Goal: Task Accomplishment & Management: Manage account settings

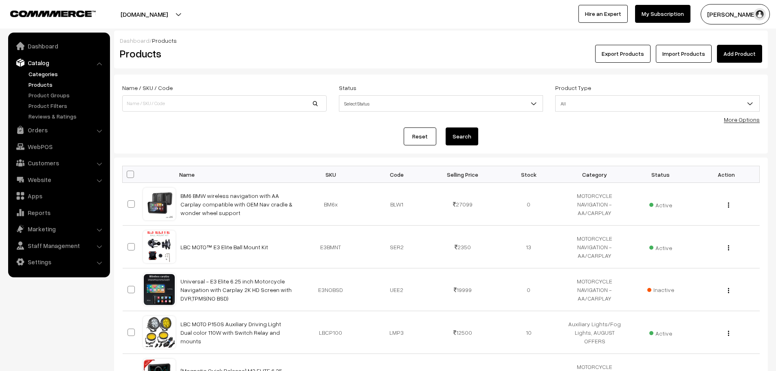
click at [42, 78] on link "Categories" at bounding box center [66, 74] width 81 height 9
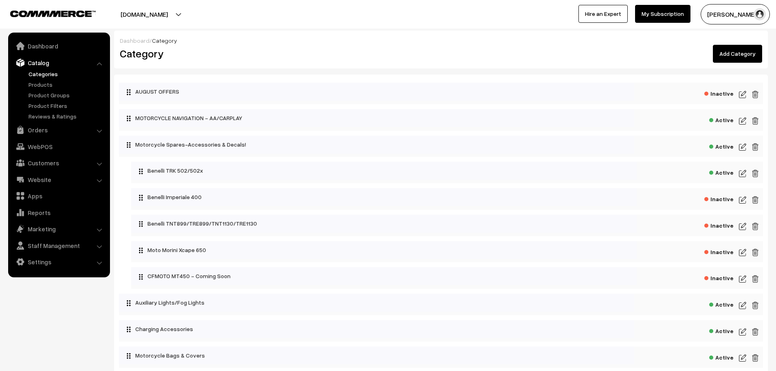
click at [26, 130] on link "Orders" at bounding box center [58, 130] width 97 height 15
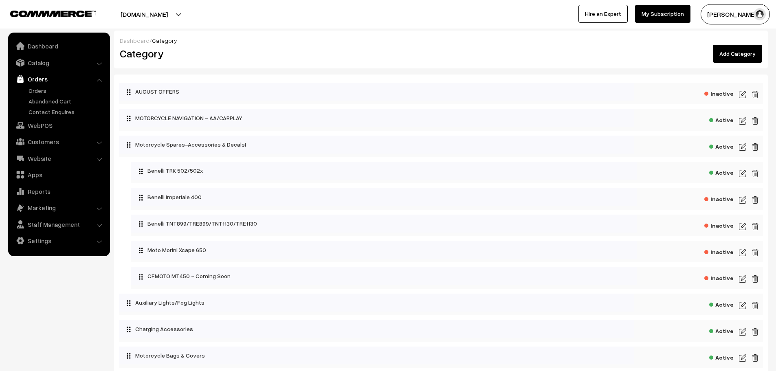
click at [40, 86] on link "Orders" at bounding box center [58, 79] width 97 height 15
click at [41, 90] on link "Orders" at bounding box center [66, 90] width 81 height 9
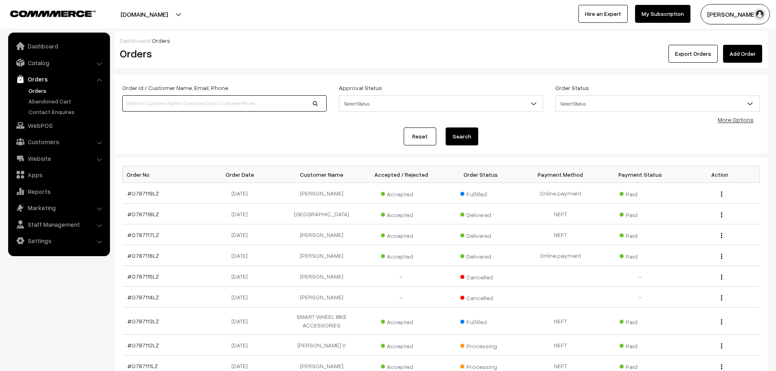
click at [205, 104] on input at bounding box center [224, 103] width 204 height 16
type input "Ryders"
click at [464, 151] on div "Order Id / Customer Name, Email, Phone Ryders Approval Status Select Status Awa…" at bounding box center [441, 114] width 654 height 79
click at [465, 137] on button "Search" at bounding box center [461, 136] width 33 height 18
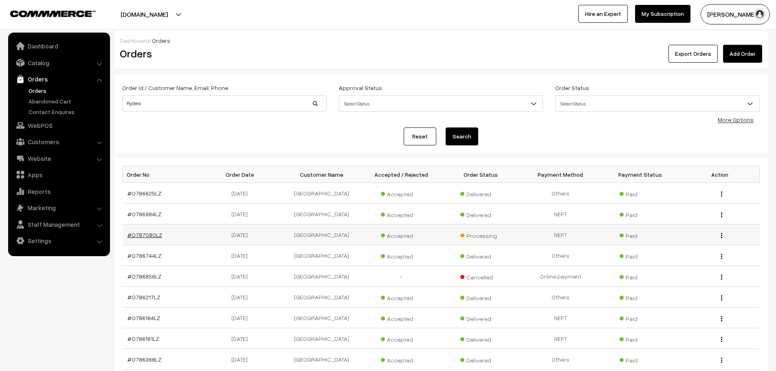
click at [151, 236] on link "#O787080LZ" at bounding box center [144, 234] width 35 height 7
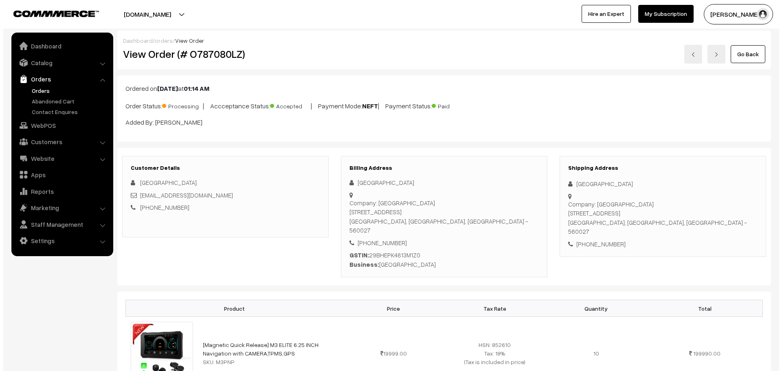
scroll to position [366, 0]
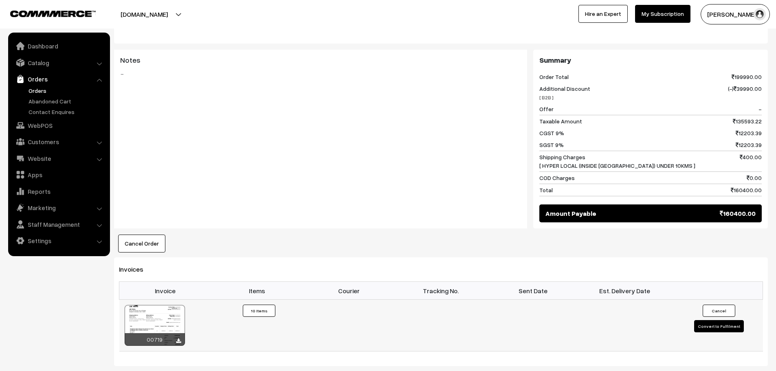
click at [710, 320] on button "Convert to Fulfilment" at bounding box center [719, 326] width 50 height 12
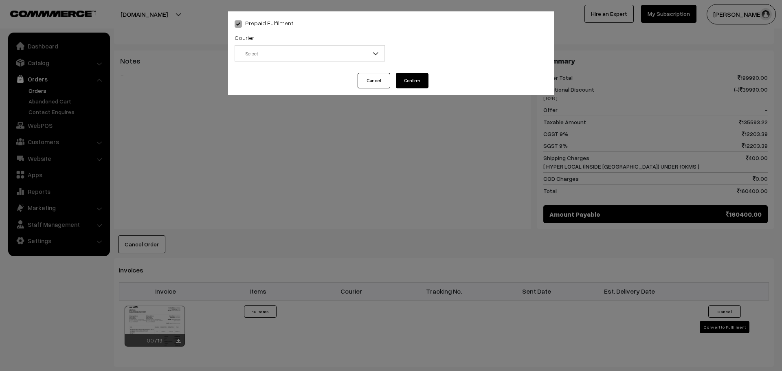
click at [306, 51] on span "-- Select --" at bounding box center [309, 53] width 149 height 14
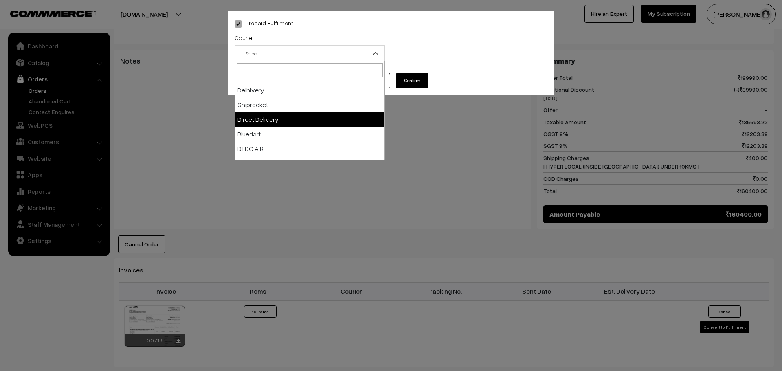
scroll to position [41, 0]
select select "5"
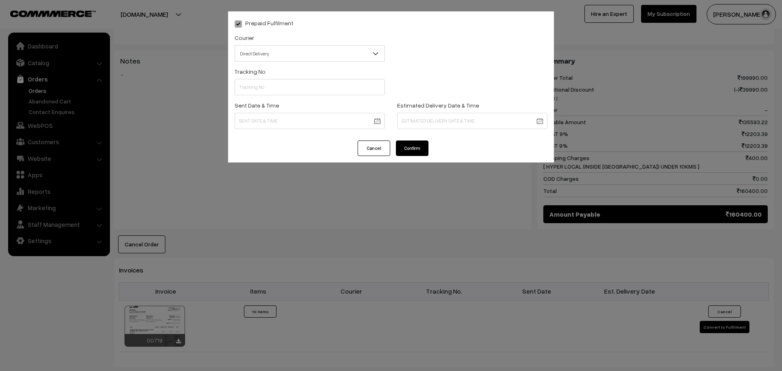
click at [428, 156] on div "Cancel Confirm" at bounding box center [391, 151] width 326 height 22
click at [423, 151] on button "Confirm" at bounding box center [412, 147] width 33 height 15
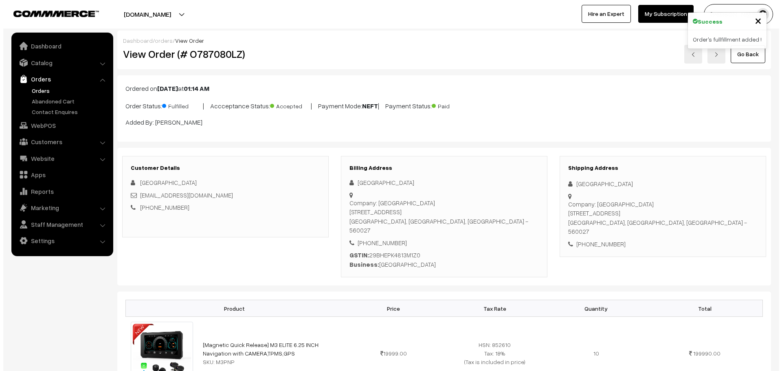
scroll to position [366, 0]
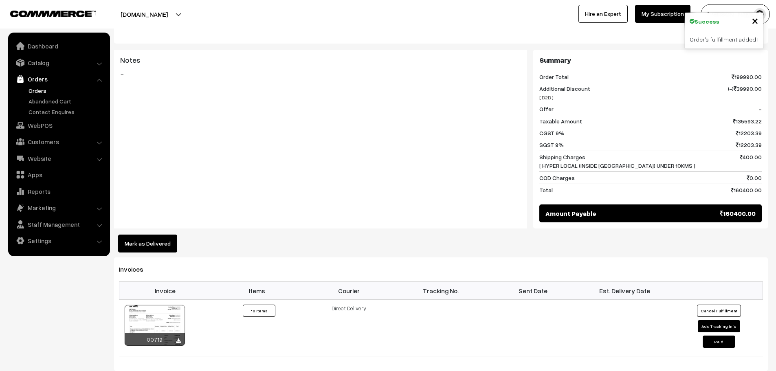
click at [149, 235] on button "Mark as Delivered" at bounding box center [147, 244] width 59 height 18
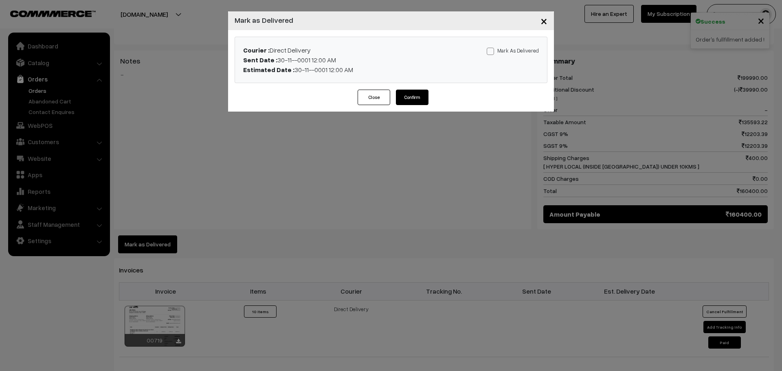
click at [489, 54] on span at bounding box center [490, 51] width 7 height 7
click at [489, 53] on input "Mark As Delivered" at bounding box center [489, 49] width 5 height 5
checkbox input "true"
click at [426, 98] on button "Confirm" at bounding box center [412, 97] width 33 height 15
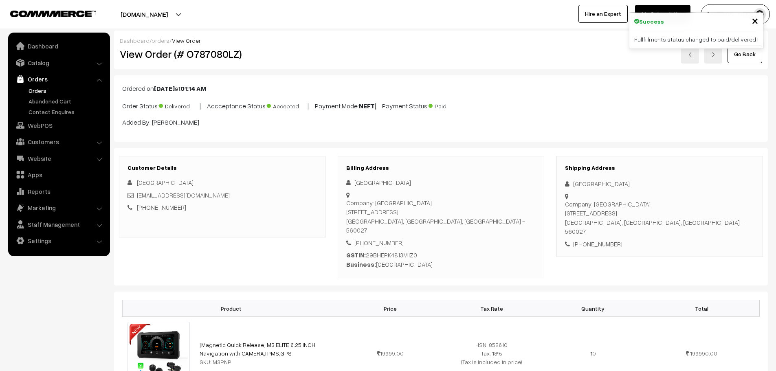
click at [45, 93] on link "Orders" at bounding box center [66, 90] width 81 height 9
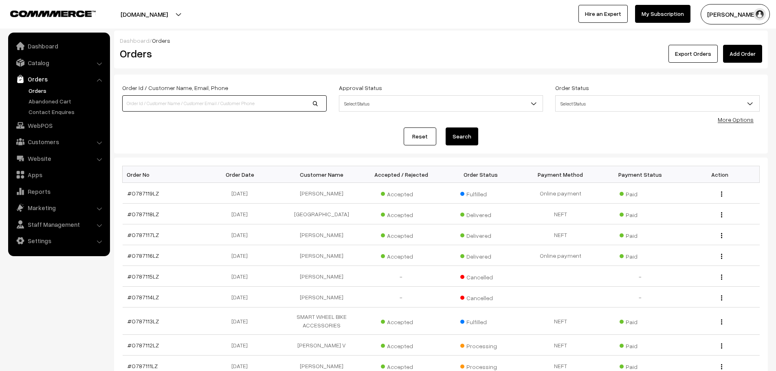
click at [214, 112] on div "Order Id / Customer Name, Email, Phone" at bounding box center [224, 100] width 217 height 34
type input "[GEOGRAPHIC_DATA]"
click at [453, 136] on button "Search" at bounding box center [461, 136] width 33 height 18
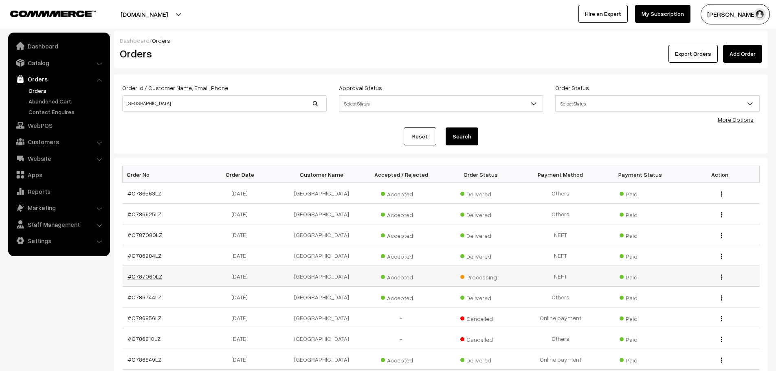
click at [145, 279] on link "#O787060LZ" at bounding box center [144, 276] width 35 height 7
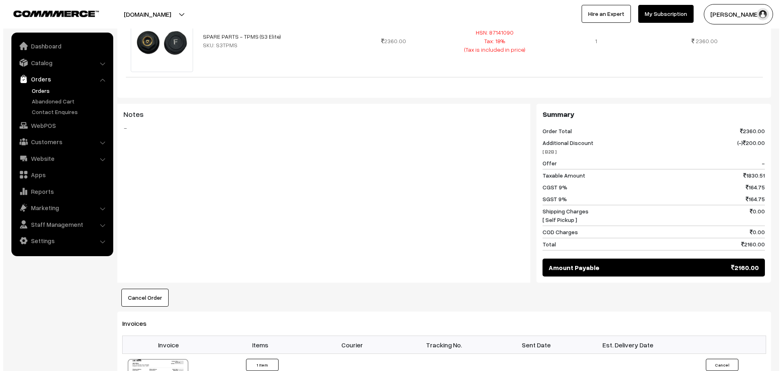
scroll to position [326, 0]
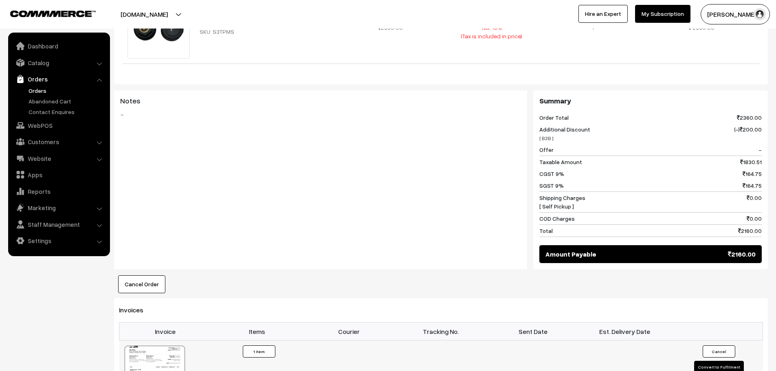
click at [726, 361] on button "Convert to Fulfilment" at bounding box center [719, 367] width 50 height 12
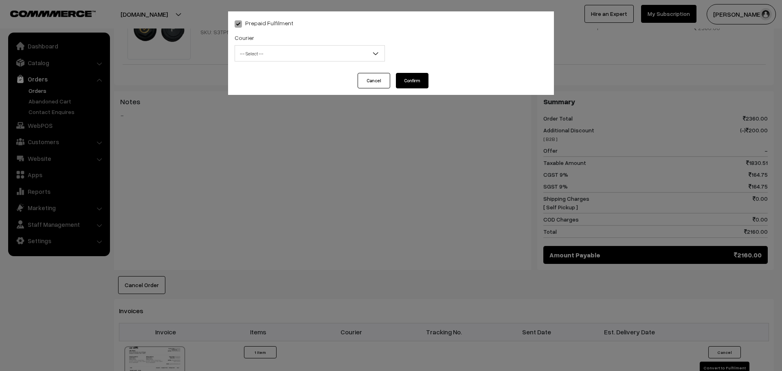
click at [268, 62] on body "Thank you for showing interest. Our team will call you shortly. Close lbcmoto.c…" at bounding box center [391, 144] width 782 height 940
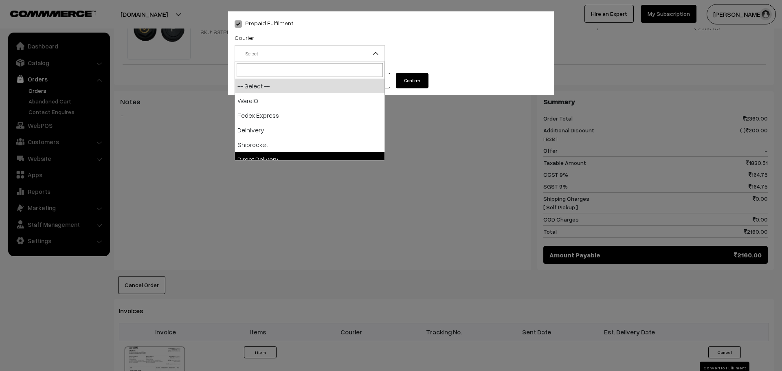
select select "5"
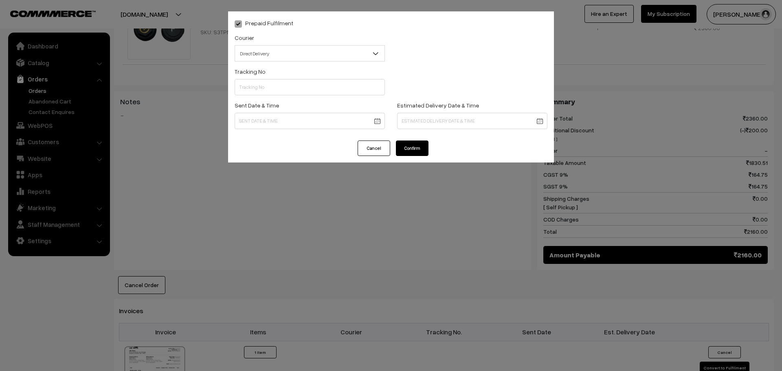
click at [424, 151] on button "Confirm" at bounding box center [412, 147] width 33 height 15
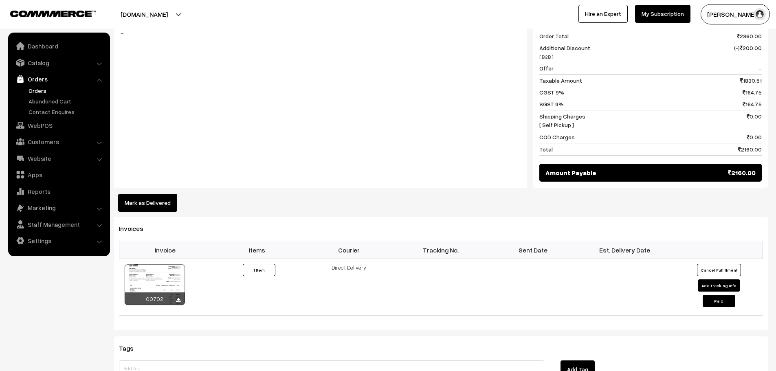
click at [168, 194] on button "Mark as Delivered" at bounding box center [147, 203] width 59 height 18
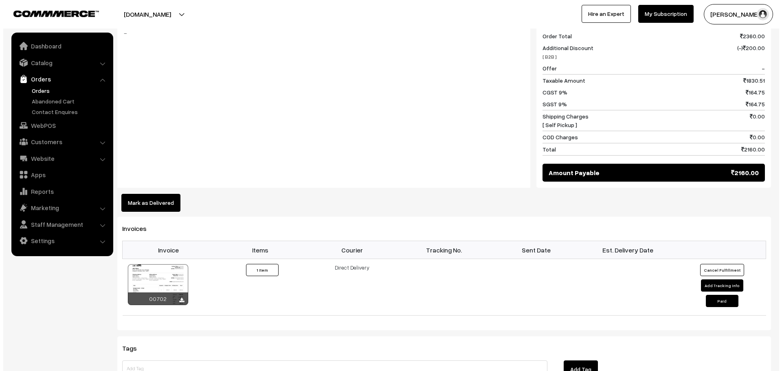
scroll to position [408, 0]
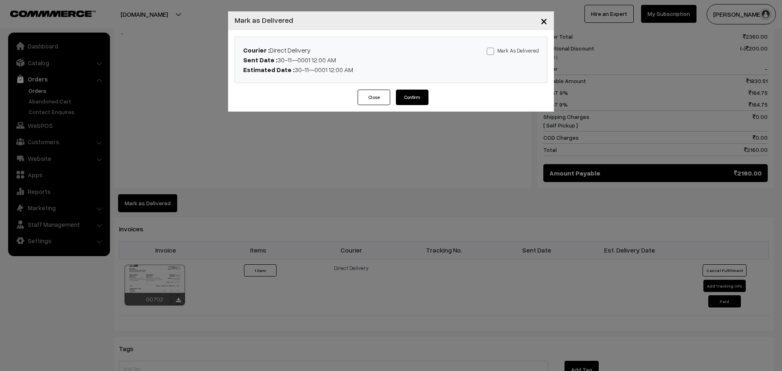
click at [504, 55] on div "Mark As Delivered Mark As Paid" at bounding box center [493, 59] width 103 height 29
click at [496, 50] on label "Mark As Delivered" at bounding box center [513, 50] width 52 height 9
click at [492, 50] on input "Mark As Delivered" at bounding box center [489, 49] width 5 height 5
checkbox input "true"
click at [417, 103] on button "Confirm" at bounding box center [412, 97] width 33 height 15
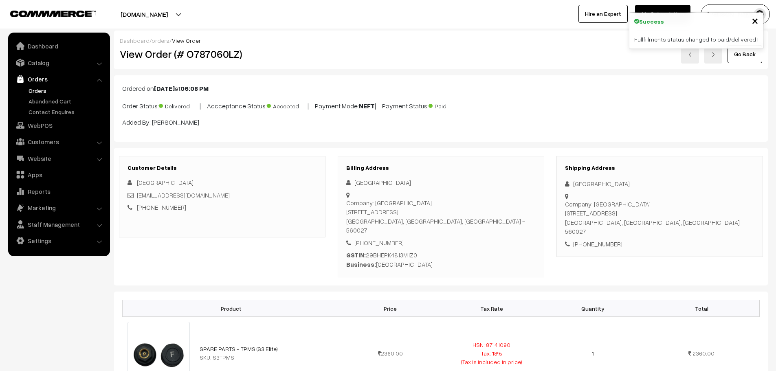
click at [41, 93] on link "Orders" at bounding box center [66, 90] width 81 height 9
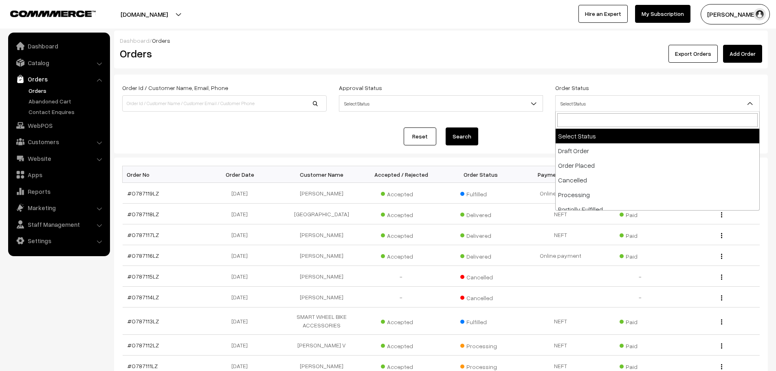
click at [594, 110] on span "Select Status" at bounding box center [657, 104] width 204 height 14
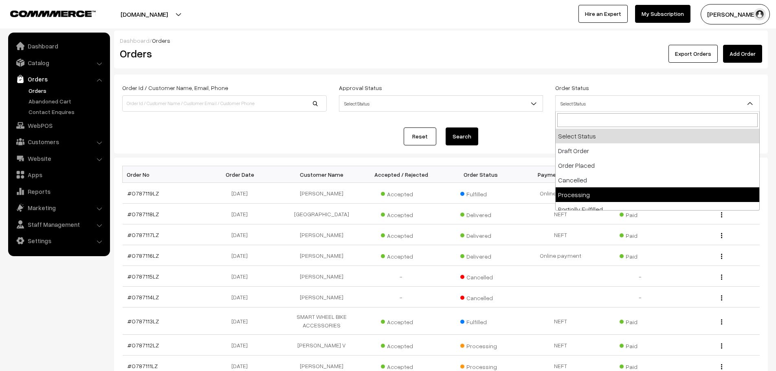
select select "5"
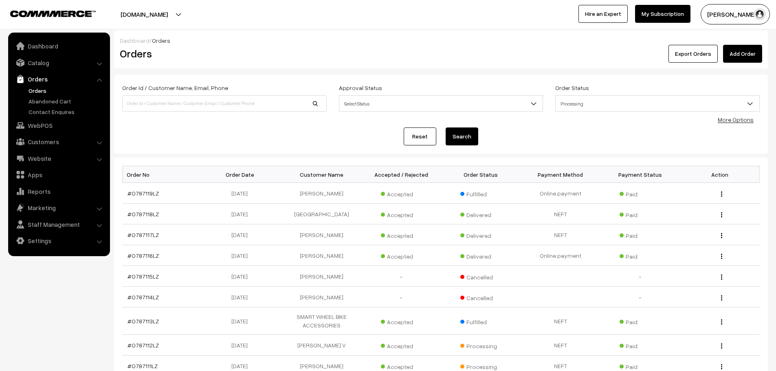
click at [451, 140] on button "Search" at bounding box center [461, 136] width 33 height 18
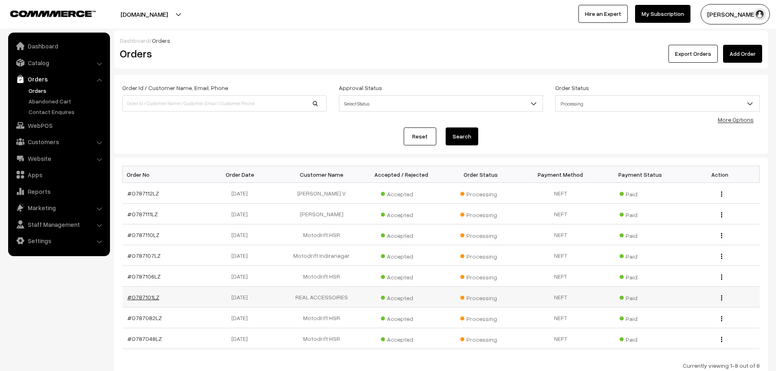
click at [138, 296] on link "#O787101LZ" at bounding box center [143, 297] width 32 height 7
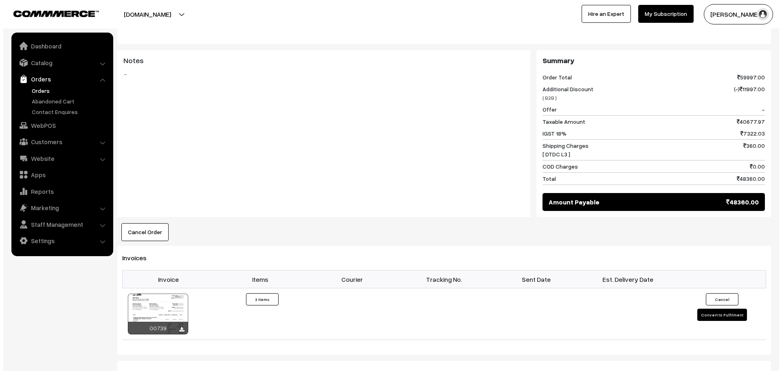
scroll to position [366, 0]
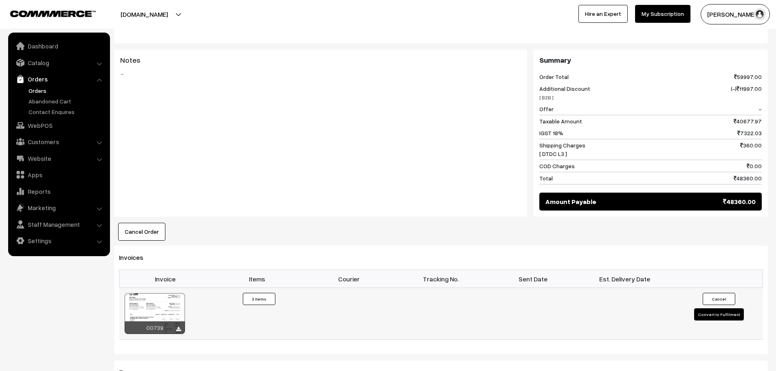
click at [702, 308] on button "Convert to Fulfilment" at bounding box center [719, 314] width 50 height 12
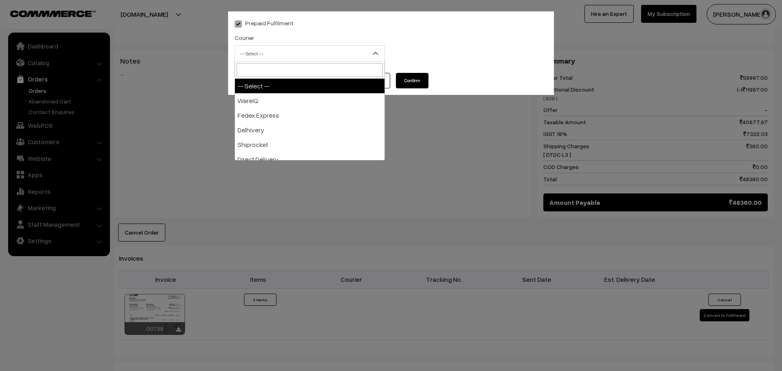
click at [360, 55] on span "-- Select --" at bounding box center [309, 53] width 149 height 14
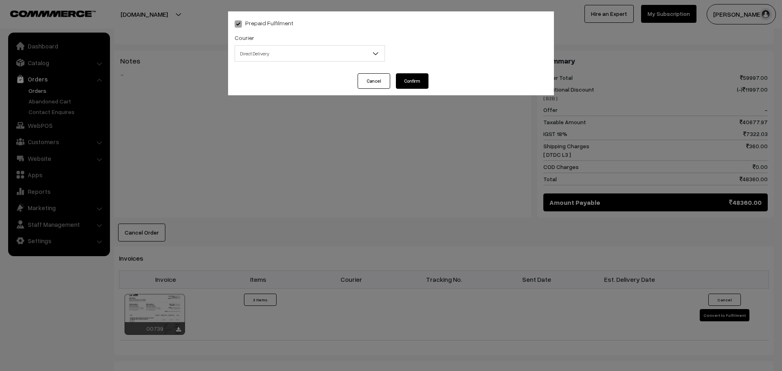
select select "5"
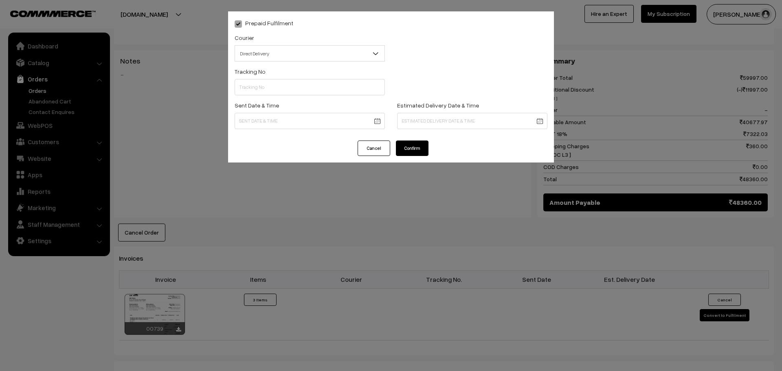
click at [417, 143] on button "Confirm" at bounding box center [412, 147] width 33 height 15
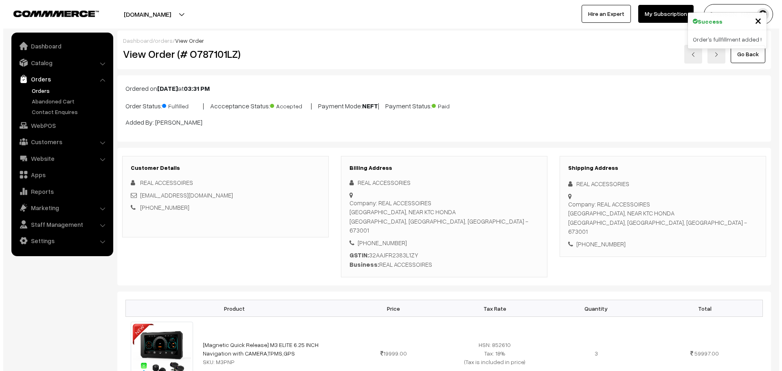
scroll to position [366, 0]
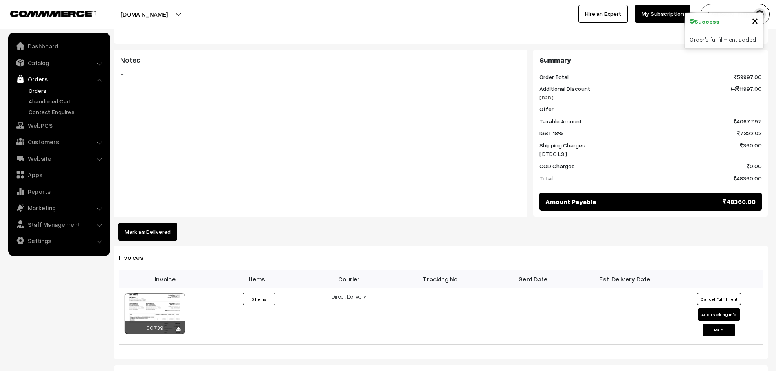
click at [162, 223] on button "Mark as Delivered" at bounding box center [147, 232] width 59 height 18
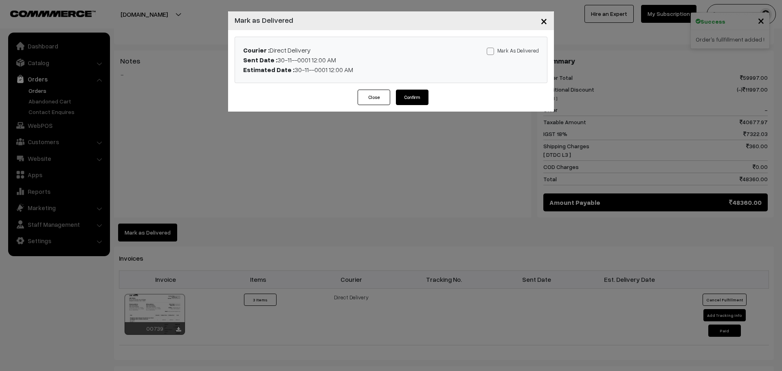
click at [494, 58] on div "Mark As Delivered Mark As Paid" at bounding box center [493, 59] width 103 height 29
click at [494, 53] on span at bounding box center [490, 51] width 7 height 7
click at [492, 53] on input "Mark As Delivered" at bounding box center [489, 49] width 5 height 5
checkbox input "true"
click at [410, 107] on div "Close Confirm" at bounding box center [391, 101] width 326 height 22
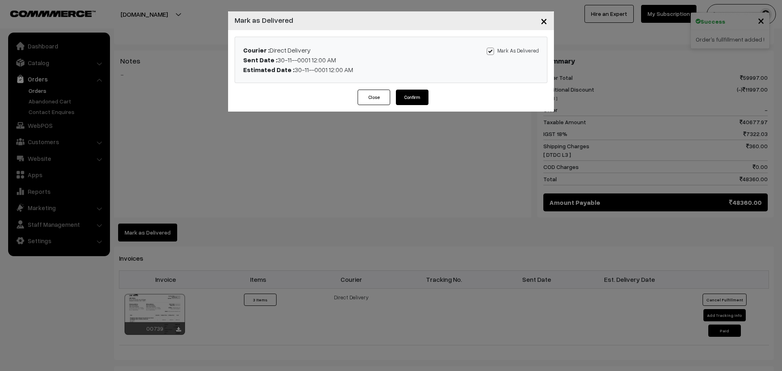
click at [410, 96] on button "Confirm" at bounding box center [412, 97] width 33 height 15
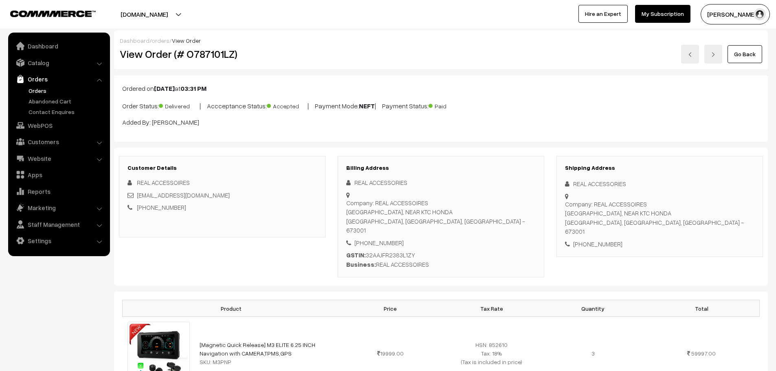
scroll to position [366, 0]
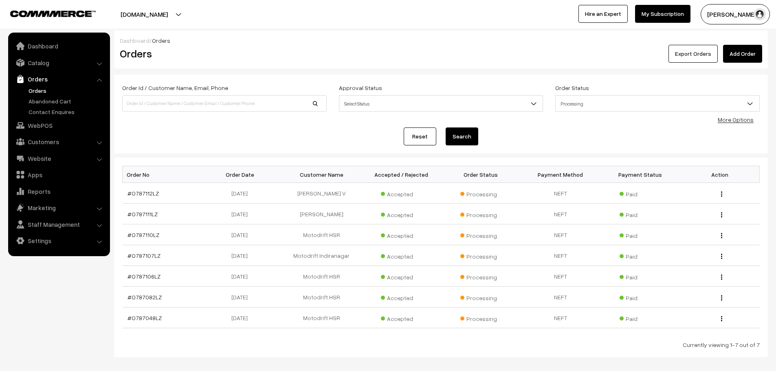
drag, startPoint x: 748, startPoint y: 56, endPoint x: 715, endPoint y: 46, distance: 35.4
click at [748, 56] on link "Add Order" at bounding box center [742, 54] width 39 height 18
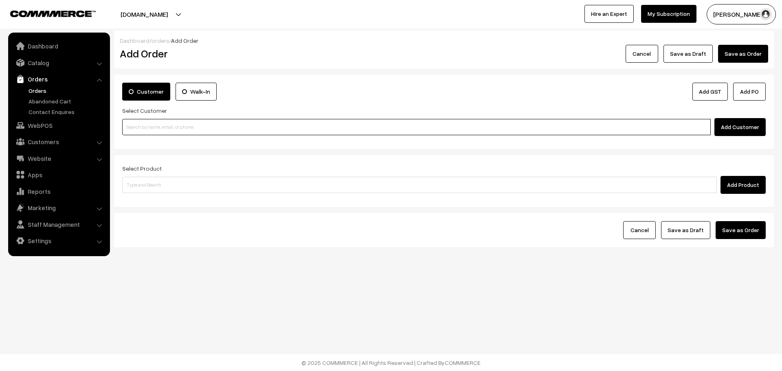
click at [219, 132] on input at bounding box center [416, 127] width 588 height 16
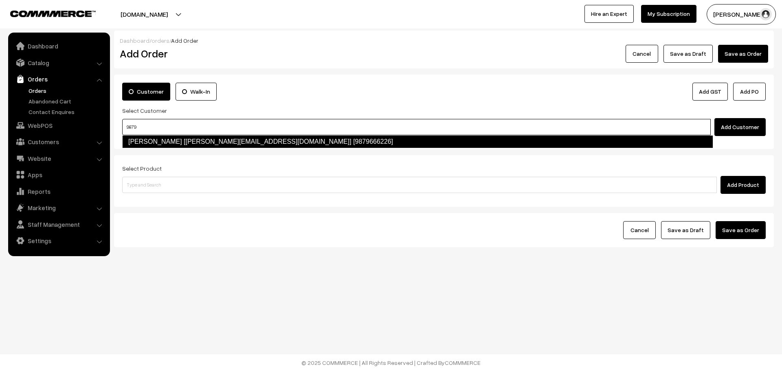
click at [223, 148] on li "[PERSON_NAME] [[PERSON_NAME][EMAIL_ADDRESS][DOMAIN_NAME]] [9879666226]" at bounding box center [418, 141] width 590 height 13
type input "9879"
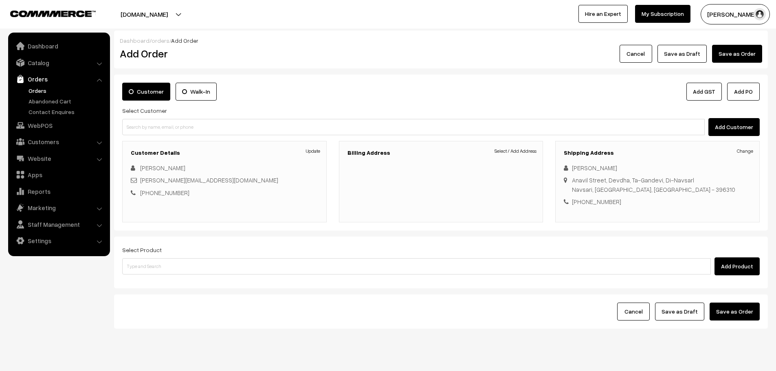
click at [529, 155] on h3 "Billing Address" at bounding box center [440, 152] width 187 height 7
click at [527, 152] on link "Select / Add Address" at bounding box center [515, 150] width 42 height 7
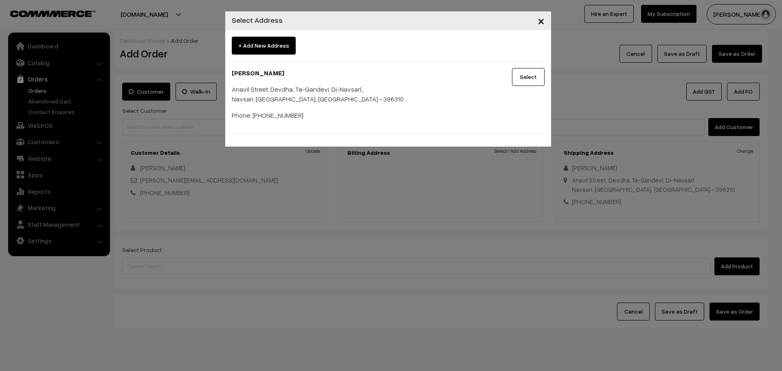
click at [516, 81] on button "Select" at bounding box center [528, 77] width 33 height 18
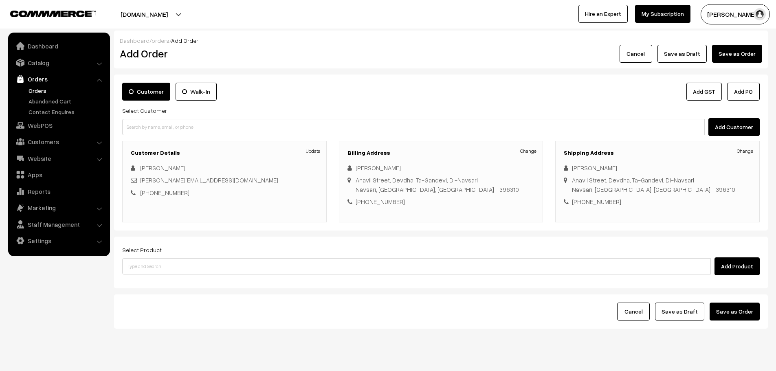
click at [439, 256] on div "Select Product Add Product" at bounding box center [440, 260] width 637 height 31
click at [439, 261] on input at bounding box center [416, 266] width 588 height 16
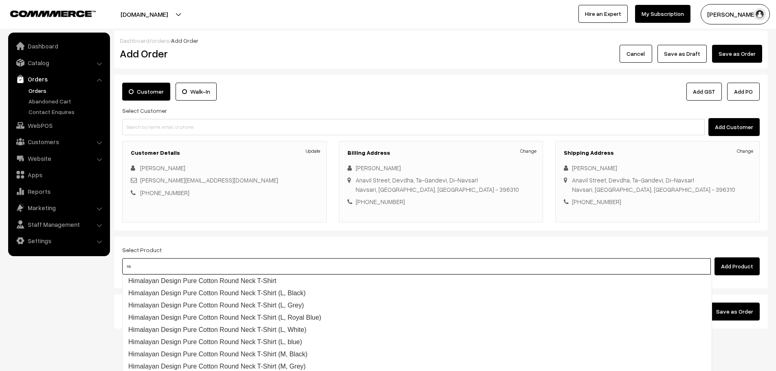
type input "rep"
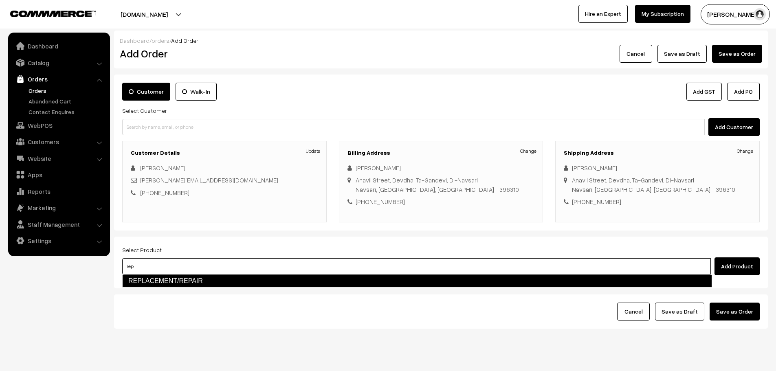
click at [439, 285] on link "REPLACEMENT/REPAIR" at bounding box center [417, 280] width 590 height 13
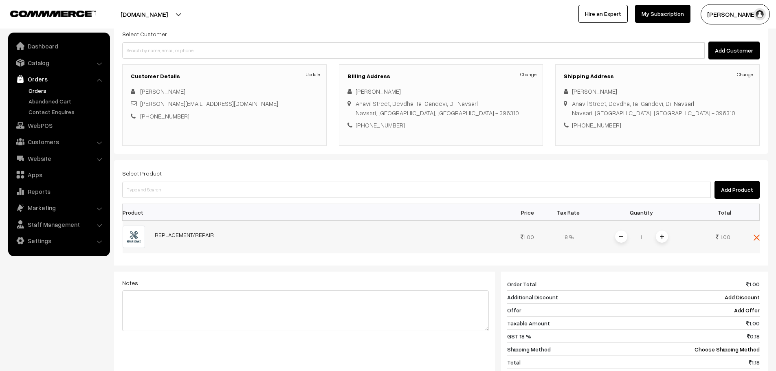
scroll to position [81, 0]
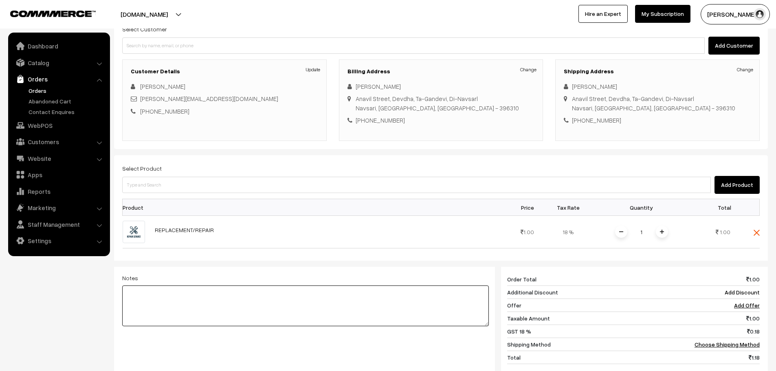
click at [174, 315] on textarea at bounding box center [305, 305] width 366 height 41
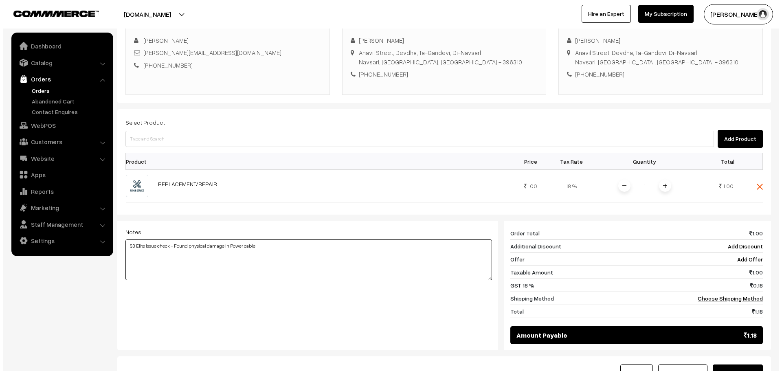
scroll to position [163, 0]
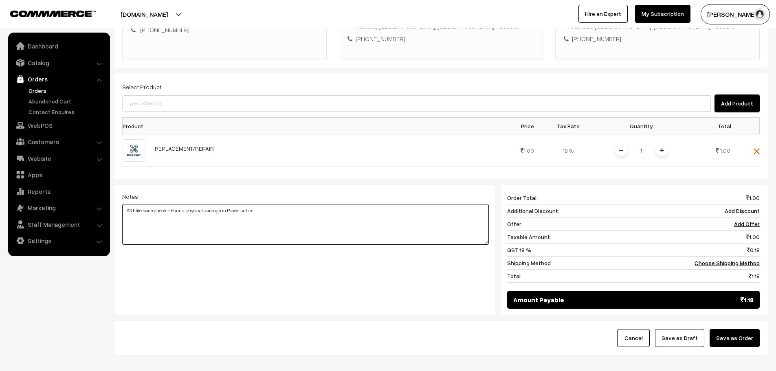
type textarea "S3 Elite Issue check - Found physical damage in Power cable"
click at [724, 348] on div "Cancel Save as Draft Save as Order" at bounding box center [441, 338] width 654 height 34
click at [721, 341] on button "Save as Order" at bounding box center [734, 338] width 50 height 18
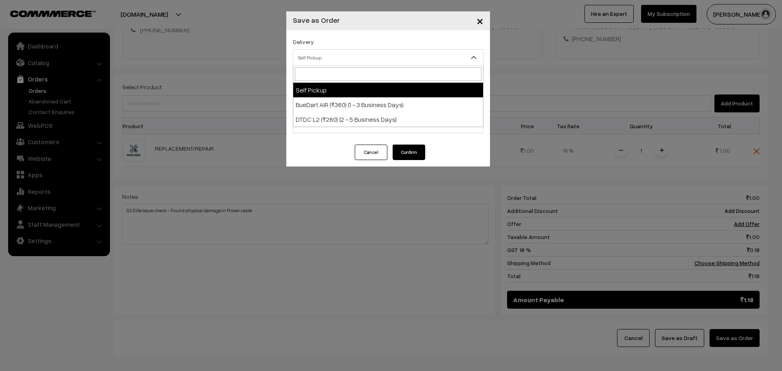
click at [391, 59] on span "Self Pickup" at bounding box center [388, 57] width 190 height 14
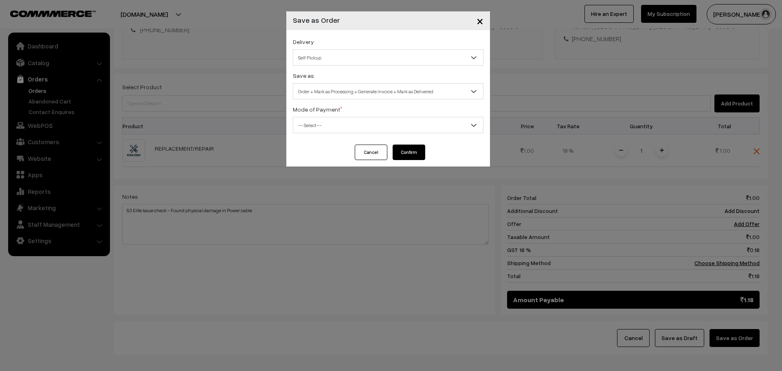
click at [388, 95] on span "Order + Mark as Processing + Generate Invoice + Mark as Delivered" at bounding box center [388, 91] width 190 height 14
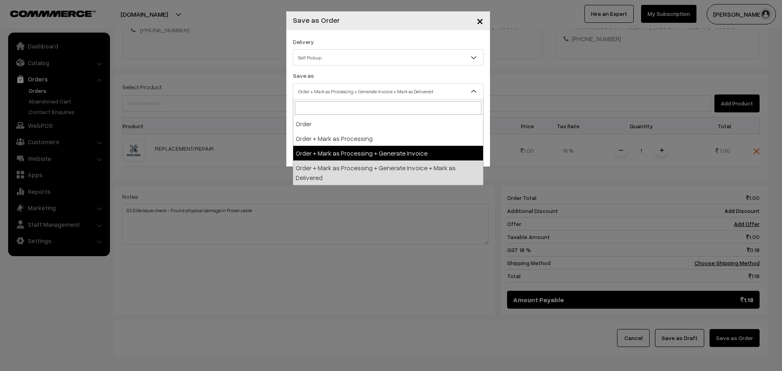
select select "3"
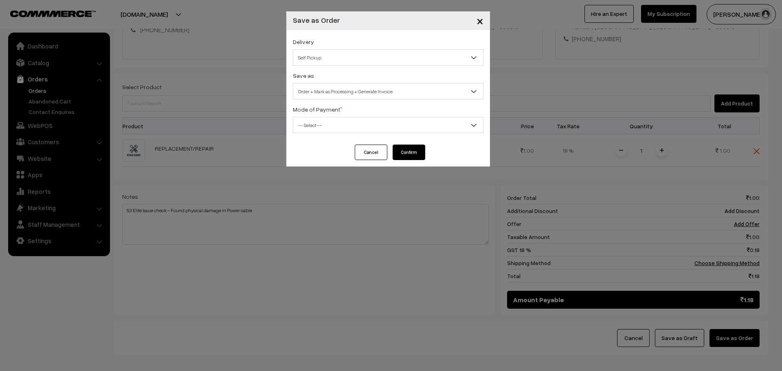
click at [358, 137] on div "Delivery Self Pickup BueDart AIR (₹360) (1 - 3 Business Days) DTDC L2 (₹260) (2…" at bounding box center [388, 87] width 204 height 114
click at [358, 120] on span "-- Select --" at bounding box center [388, 125] width 190 height 14
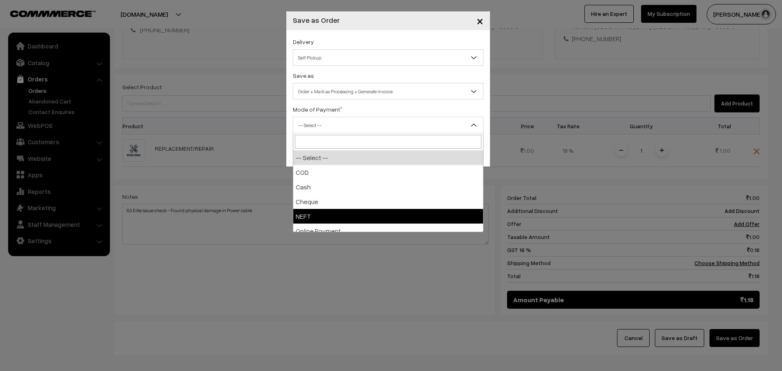
select select "4"
checkbox input "true"
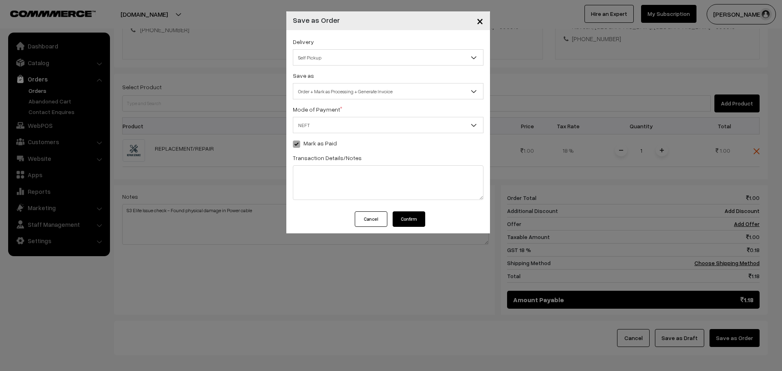
click at [403, 217] on button "Confirm" at bounding box center [409, 218] width 33 height 15
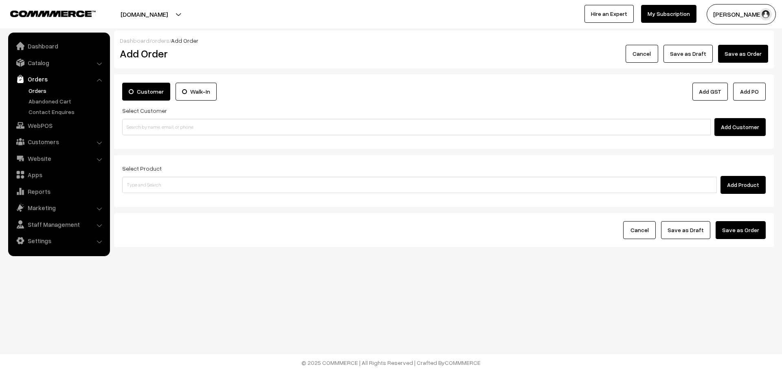
click at [36, 85] on link "Orders" at bounding box center [58, 79] width 97 height 15
click at [40, 93] on link "Orders" at bounding box center [66, 90] width 81 height 9
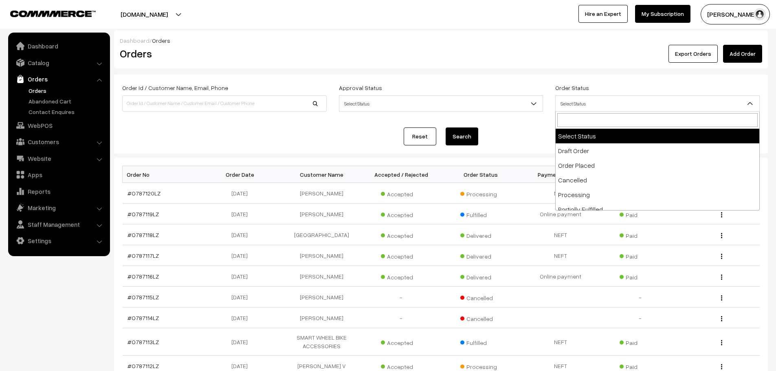
click at [612, 106] on span "Select Status" at bounding box center [657, 104] width 204 height 14
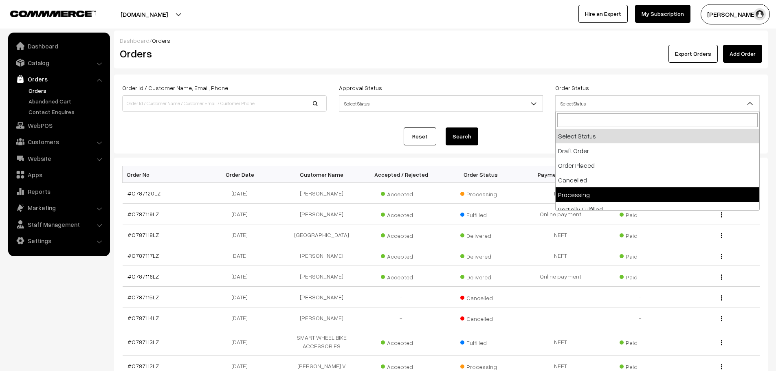
select select "5"
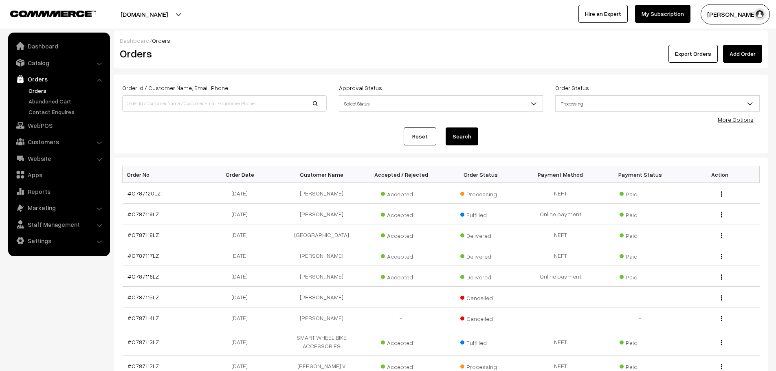
click at [469, 131] on button "Search" at bounding box center [461, 136] width 33 height 18
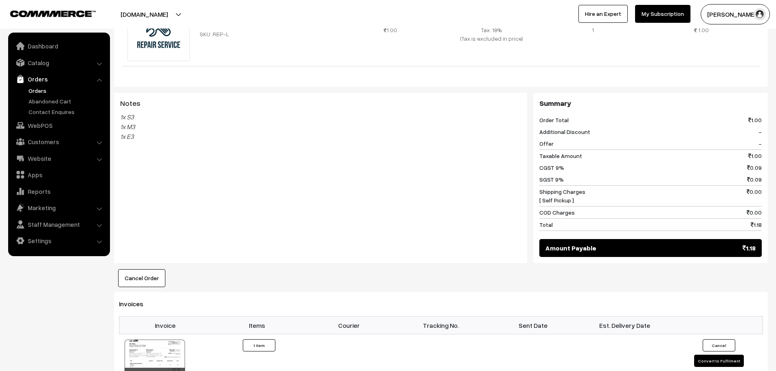
scroll to position [326, 0]
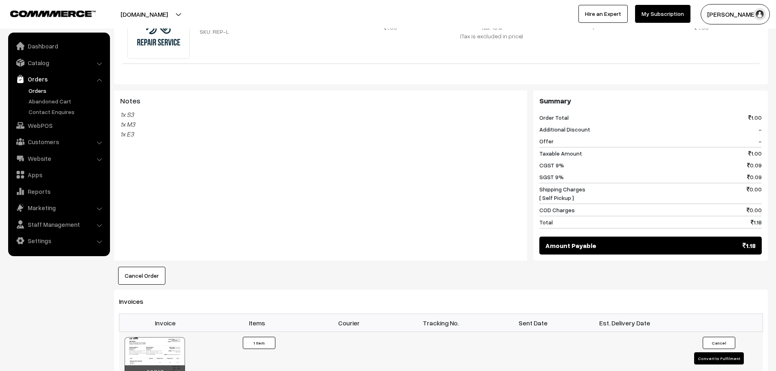
click at [708, 352] on button "Convert to Fulfilment" at bounding box center [719, 358] width 50 height 12
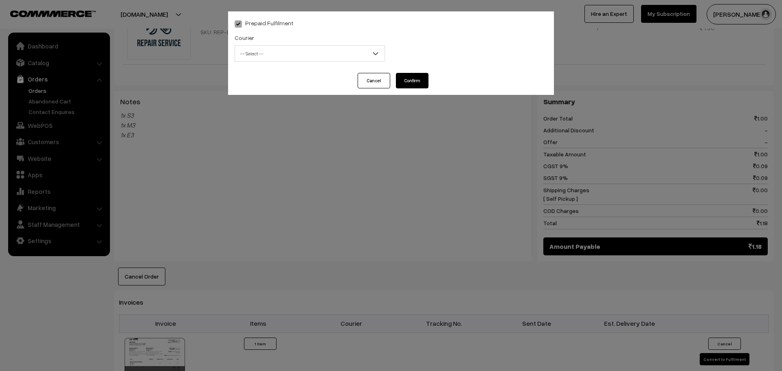
drag, startPoint x: 287, startPoint y: 49, endPoint x: 292, endPoint y: 52, distance: 5.3
click at [290, 50] on span "-- Select --" at bounding box center [309, 53] width 149 height 14
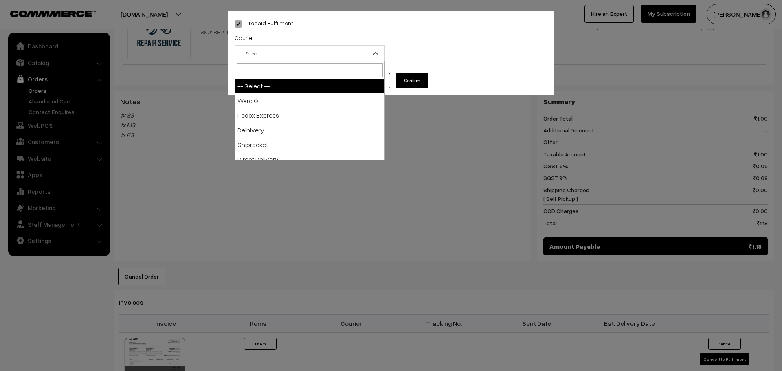
click at [153, 117] on div "Prepaid Fulfilment Courier -- Select -- WareIQ Fedex Express Delhivery Shiprock…" at bounding box center [391, 185] width 782 height 371
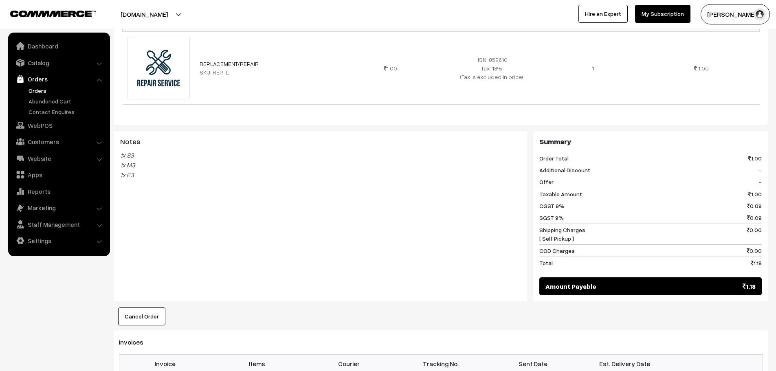
scroll to position [543, 0]
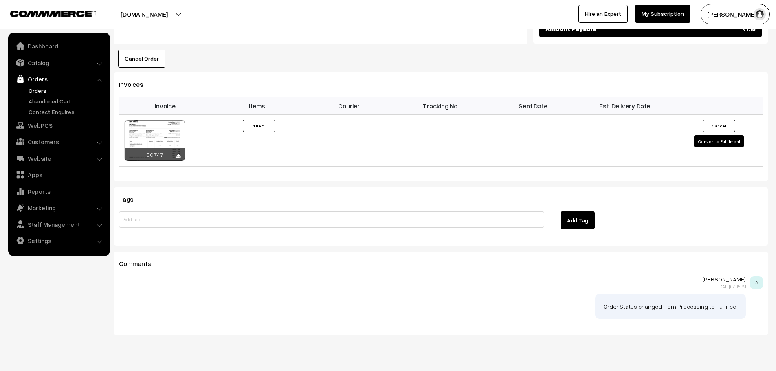
drag, startPoint x: 736, startPoint y: 364, endPoint x: 734, endPoint y: 390, distance: 25.7
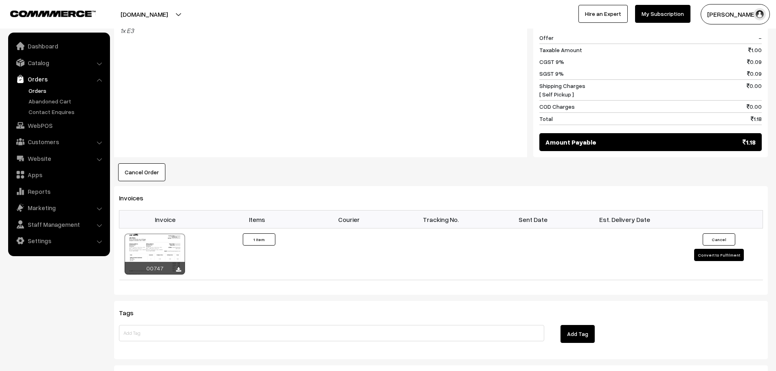
scroll to position [421, 0]
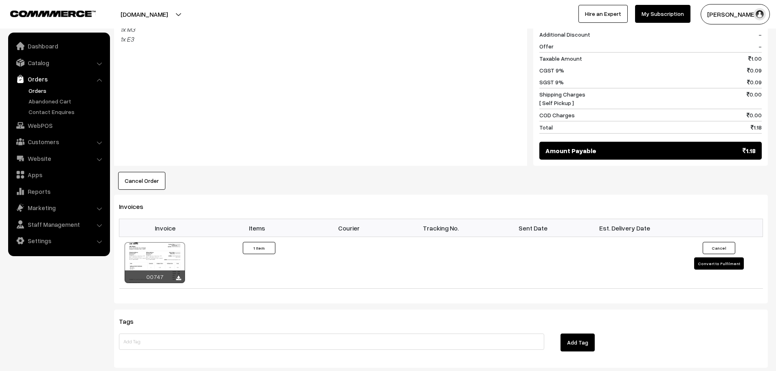
click at [45, 85] on link "Orders" at bounding box center [58, 79] width 97 height 15
click at [45, 86] on link "Orders" at bounding box center [66, 90] width 81 height 9
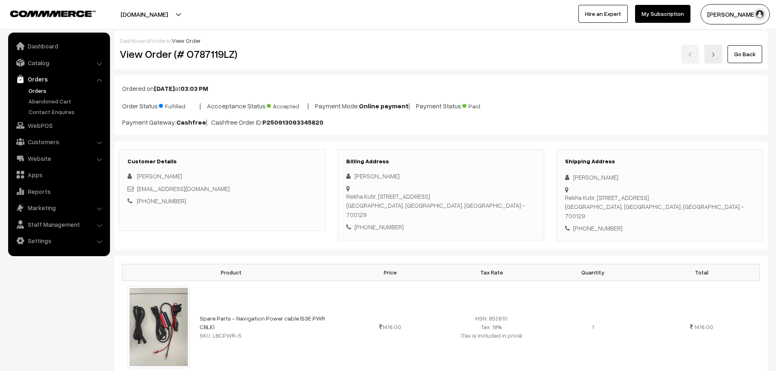
scroll to position [448, 0]
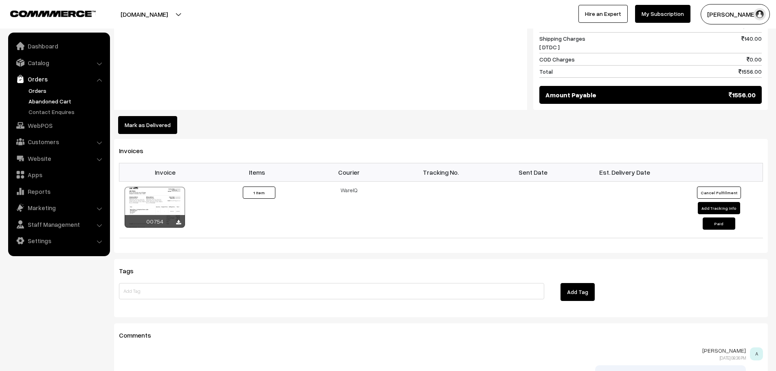
click at [36, 99] on link "Abandoned Cart" at bounding box center [66, 101] width 81 height 9
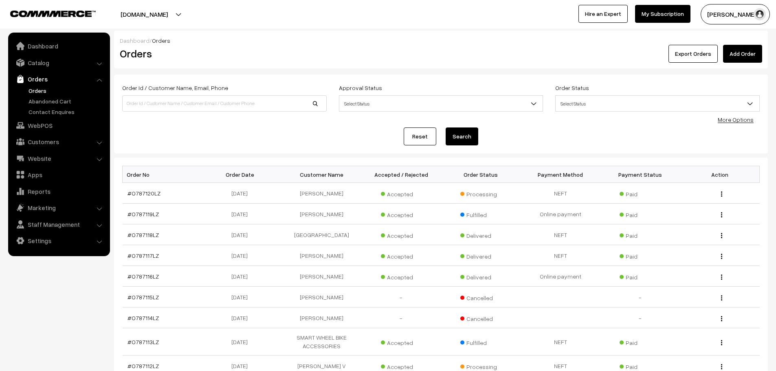
click at [671, 105] on span "Select Status" at bounding box center [657, 104] width 204 height 14
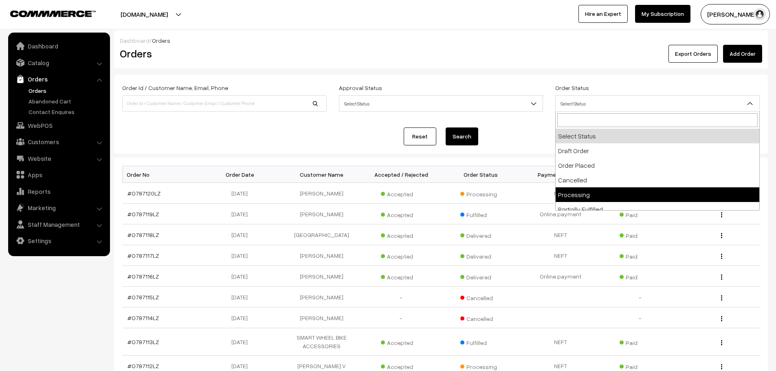
select select "5"
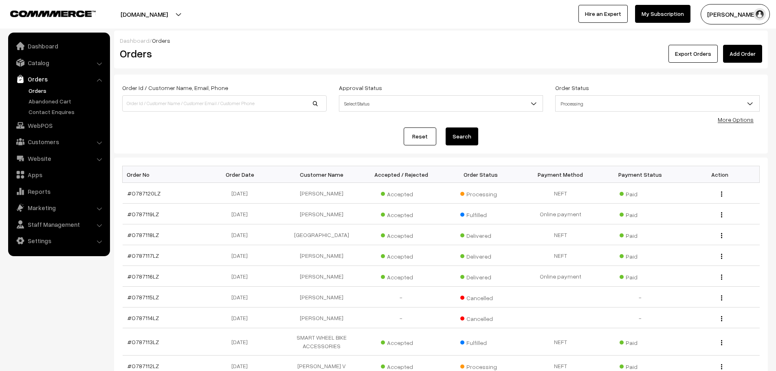
click at [467, 140] on button "Search" at bounding box center [461, 136] width 33 height 18
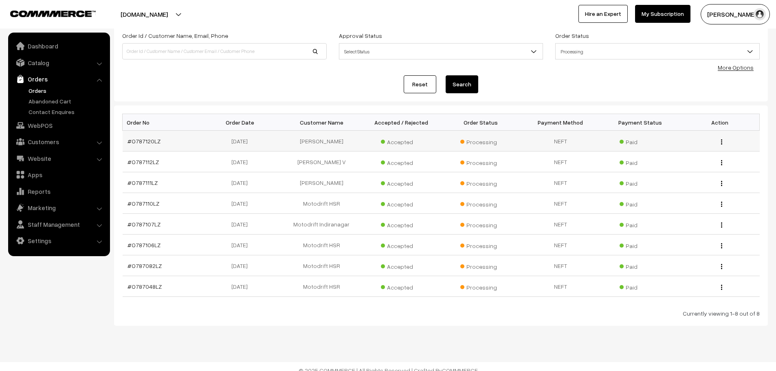
scroll to position [60, 0]
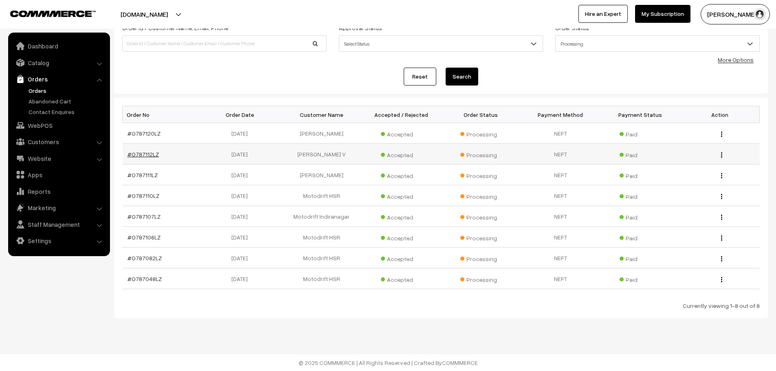
click at [150, 156] on link "#O787112LZ" at bounding box center [142, 154] width 31 height 7
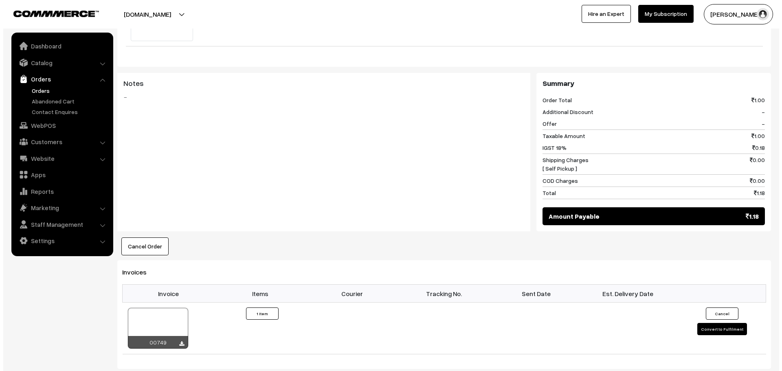
scroll to position [326, 0]
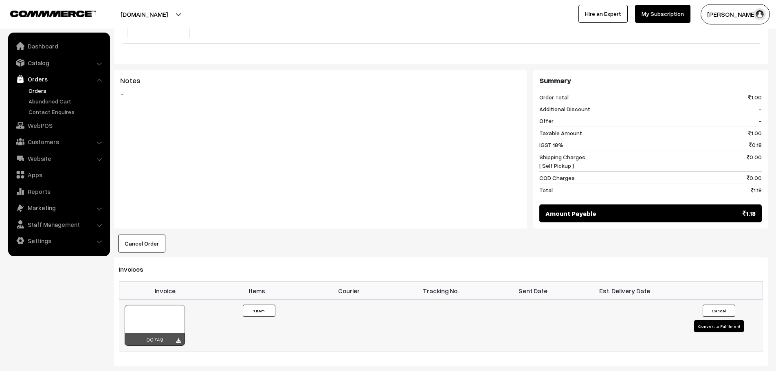
click at [718, 320] on button "Convert to Fulfilment" at bounding box center [719, 326] width 50 height 12
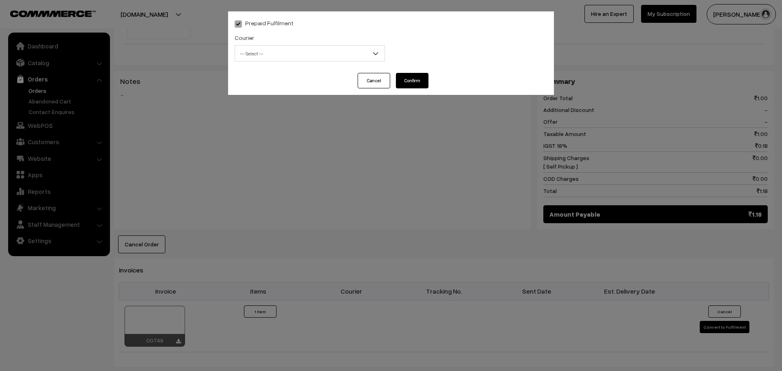
click at [297, 39] on div "Courier -- Select -- WareIQ Fedex Express Delhivery Shiprocket Direct Delivery …" at bounding box center [310, 47] width 150 height 29
click at [298, 64] on div "Courier -- Select -- WareIQ Fedex Express Delhivery Shiprocket Direct Delivery …" at bounding box center [309, 50] width 162 height 34
click at [298, 59] on span "-- Select --" at bounding box center [309, 53] width 149 height 14
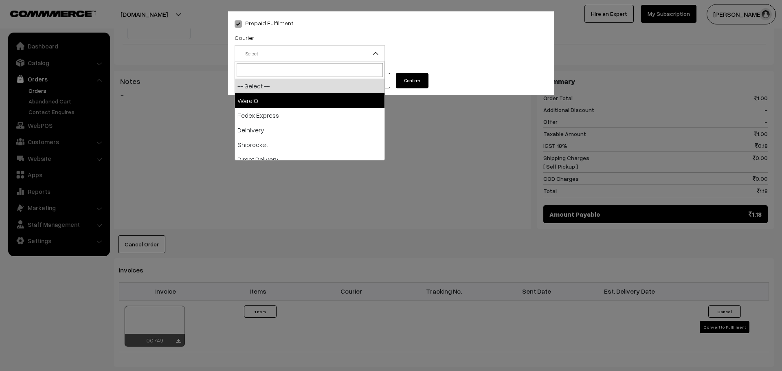
select select "1"
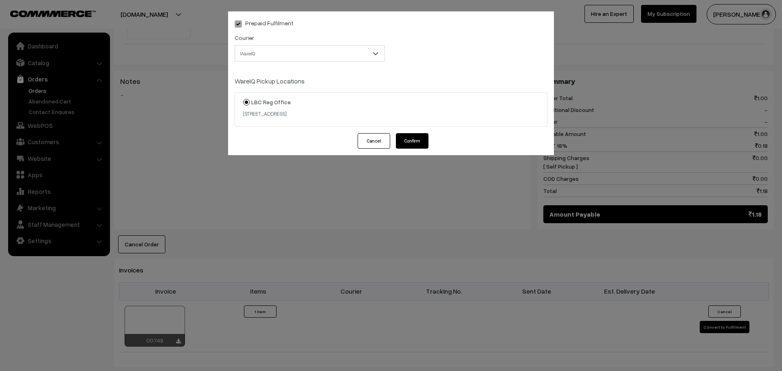
click at [417, 140] on button "Confirm" at bounding box center [412, 140] width 33 height 15
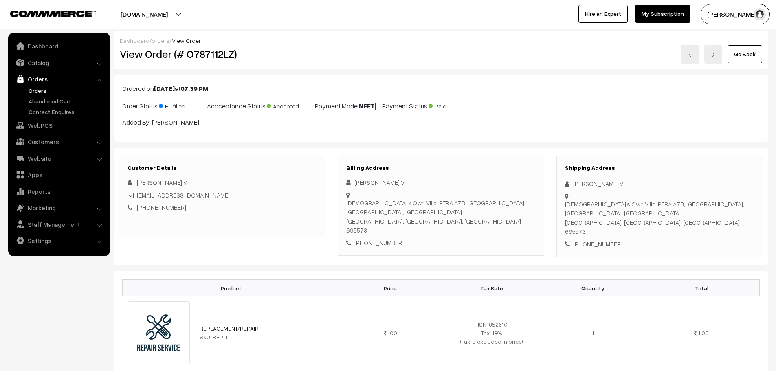
scroll to position [326, 0]
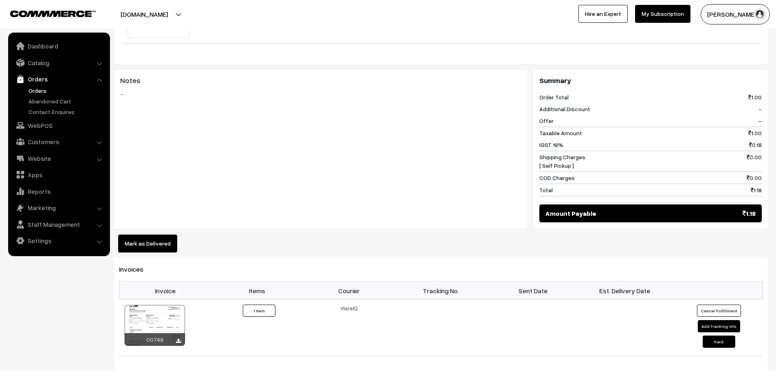
click at [44, 86] on link "Orders" at bounding box center [66, 90] width 81 height 9
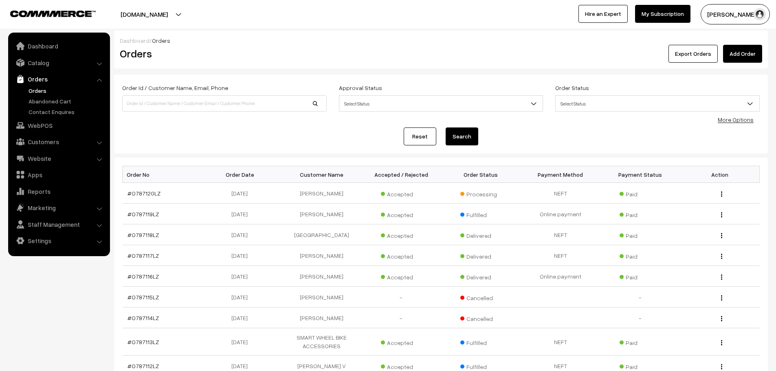
click at [586, 103] on span "Select Status" at bounding box center [657, 104] width 204 height 14
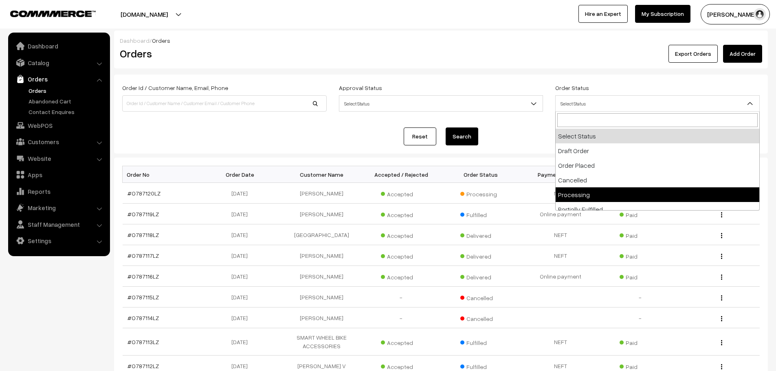
select select "5"
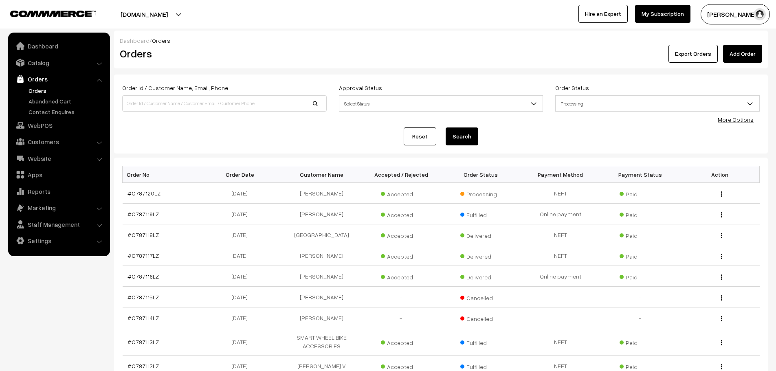
click at [454, 133] on button "Search" at bounding box center [461, 136] width 33 height 18
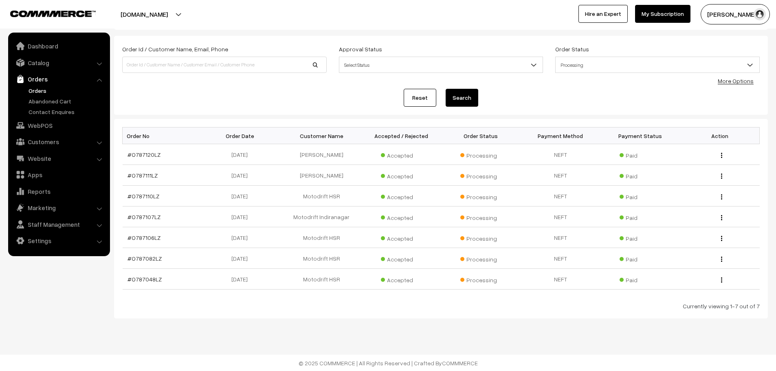
scroll to position [39, 0]
drag, startPoint x: 583, startPoint y: 326, endPoint x: 688, endPoint y: 326, distance: 105.1
click at [685, 324] on div "Dashboard / Orders Orders Export Orders Add Order Order Id / Customer Name, Ema…" at bounding box center [388, 166] width 776 height 410
click link "Orders"
